Goal: Task Accomplishment & Management: Manage account settings

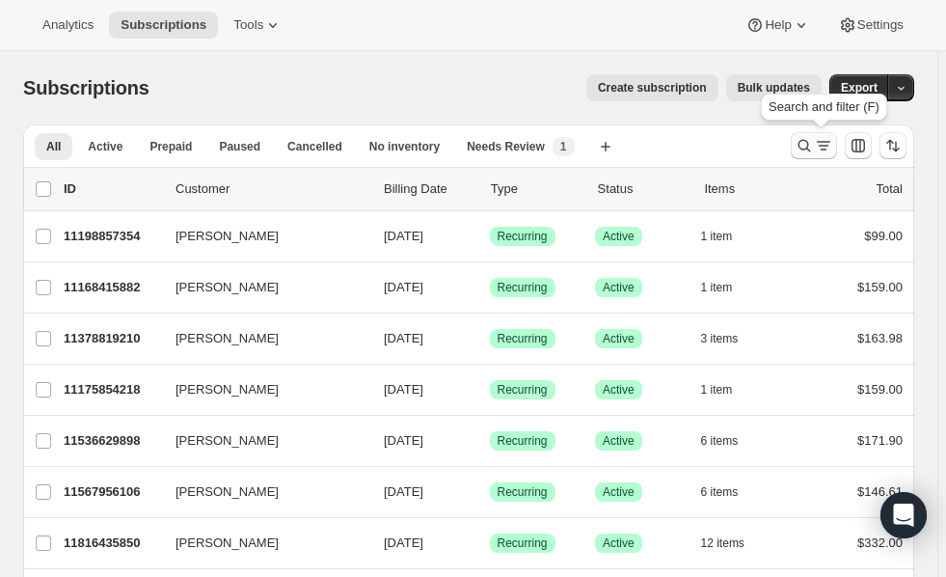
click at [814, 148] on icon "Search and filter results" at bounding box center [804, 145] width 19 height 19
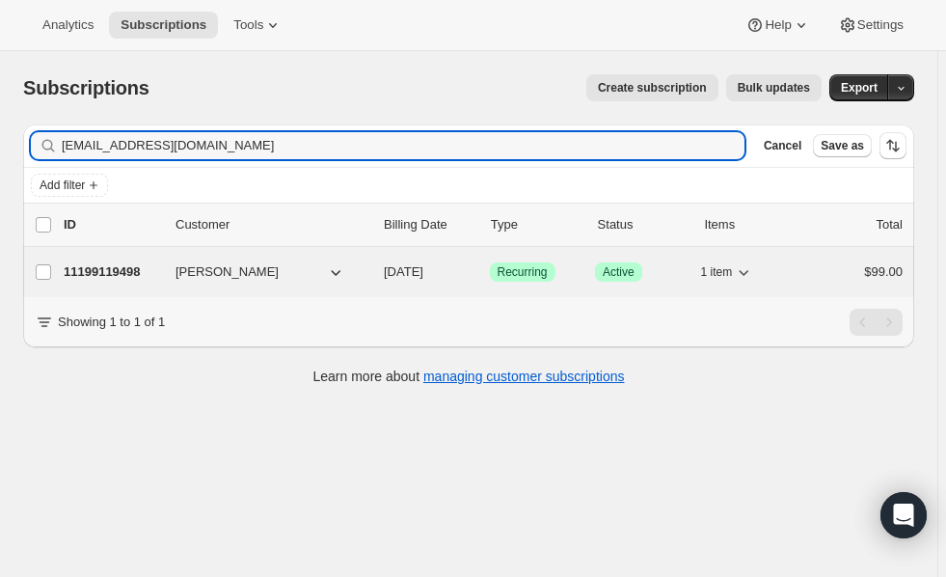
type input "[EMAIL_ADDRESS][DOMAIN_NAME]"
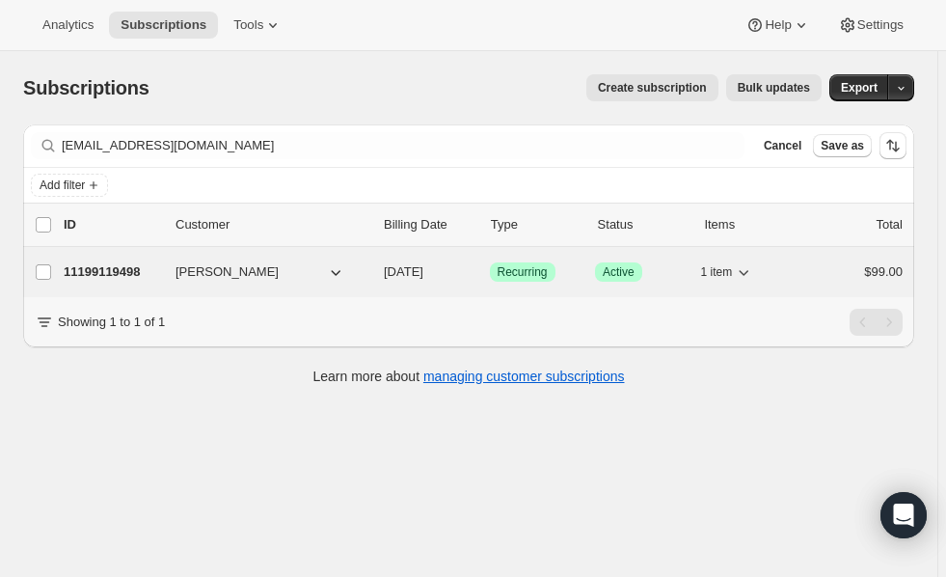
click at [124, 273] on p "11199119498" at bounding box center [112, 271] width 96 height 19
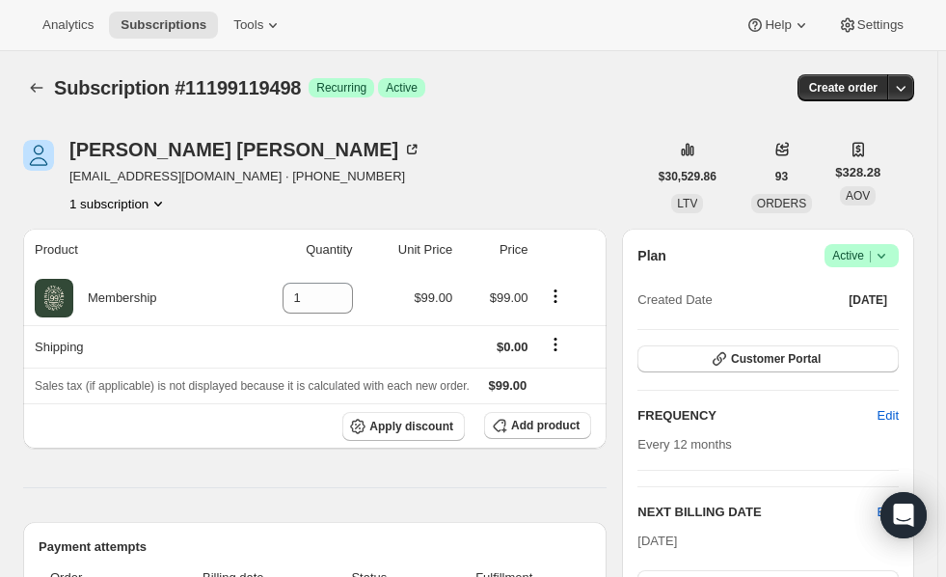
click at [891, 259] on icon at bounding box center [881, 255] width 19 height 19
click at [888, 250] on icon at bounding box center [881, 255] width 19 height 19
click at [834, 324] on span "Cancel subscription" at bounding box center [870, 325] width 109 height 14
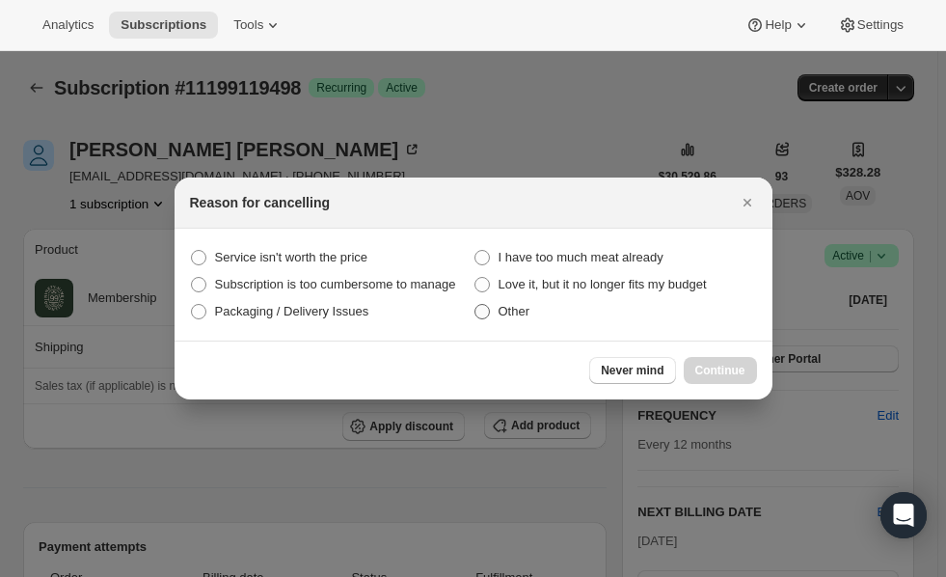
click at [489, 313] on span ":rbu:" at bounding box center [482, 311] width 15 height 15
click at [476, 305] on input "Other" at bounding box center [475, 304] width 1 height 1
radio input "true"
click at [717, 371] on span "Continue" at bounding box center [721, 370] width 50 height 15
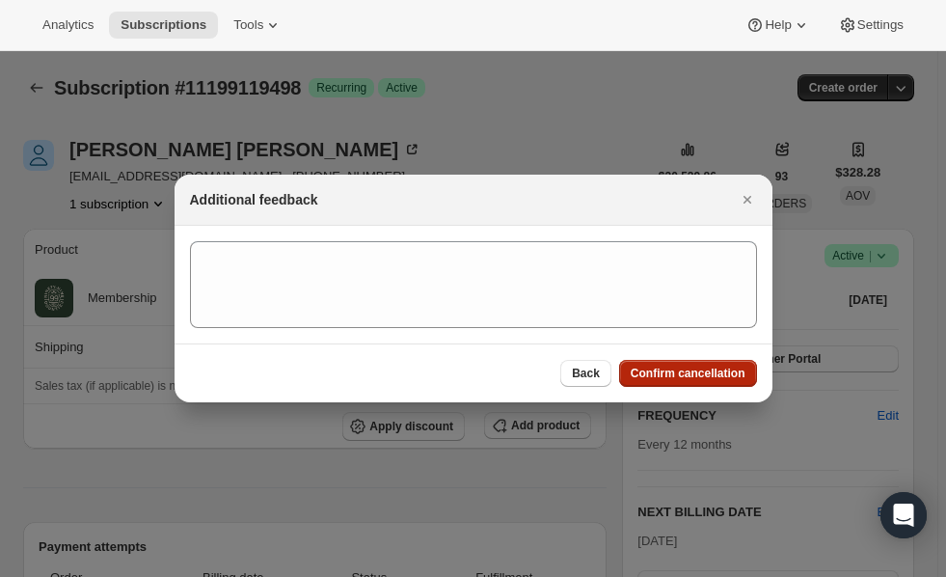
click at [652, 371] on span "Confirm cancellation" at bounding box center [688, 373] width 115 height 15
